Goal: Complete application form

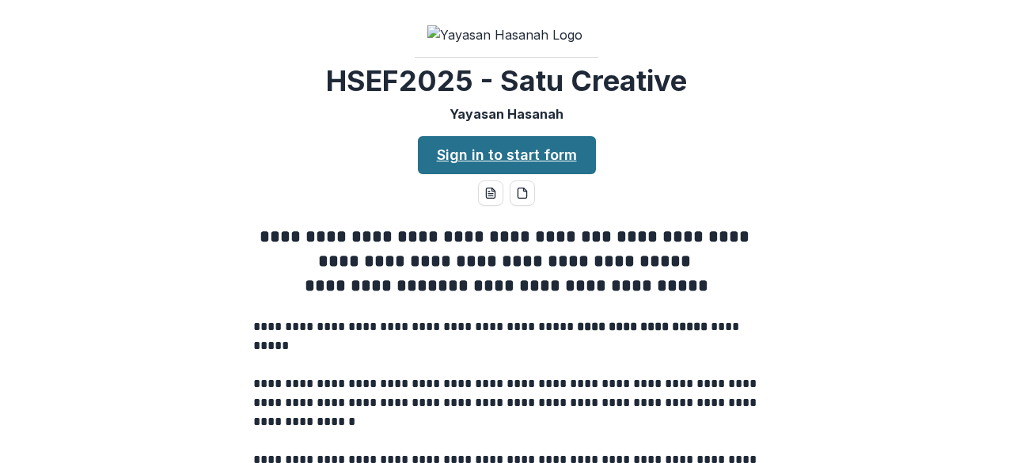
click at [516, 136] on link "Sign in to start form" at bounding box center [507, 155] width 178 height 38
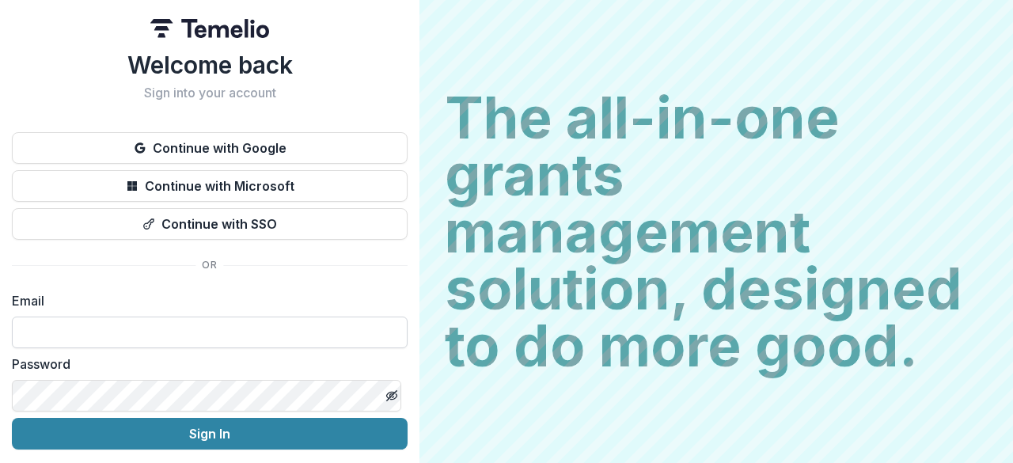
click at [221, 341] on input at bounding box center [210, 333] width 396 height 32
click at [361, 291] on label "Email" at bounding box center [205, 300] width 386 height 19
click at [207, 341] on input at bounding box center [210, 333] width 396 height 32
type input "*"
